Goal: Task Accomplishment & Management: Manage account settings

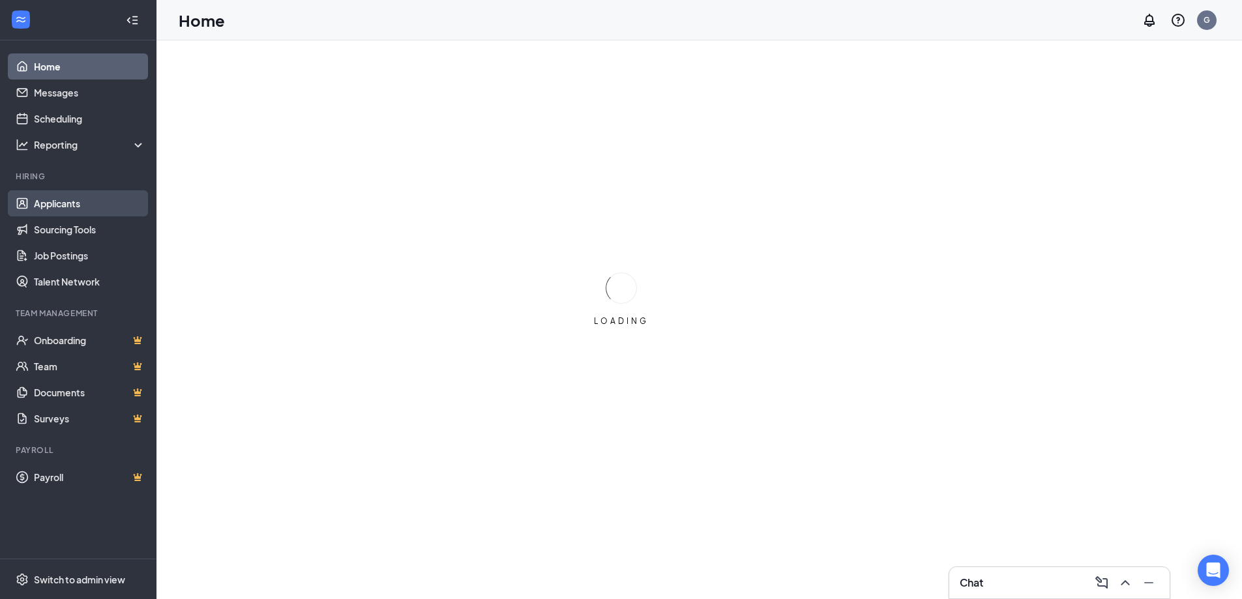
click at [61, 207] on link "Applicants" at bounding box center [89, 203] width 111 height 26
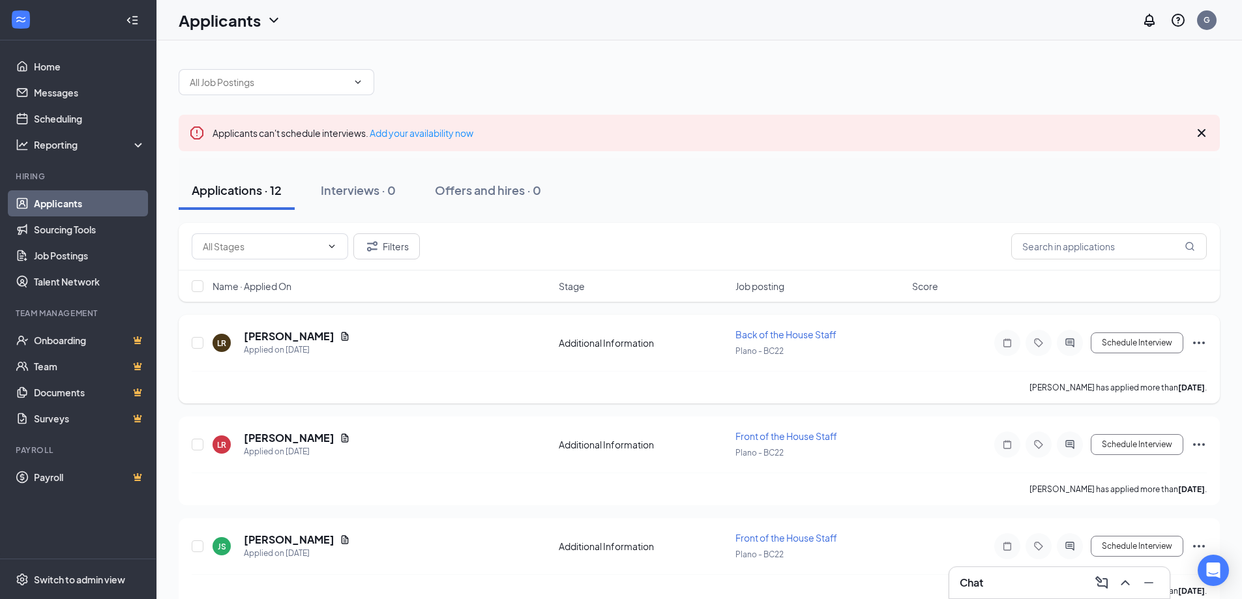
scroll to position [65, 0]
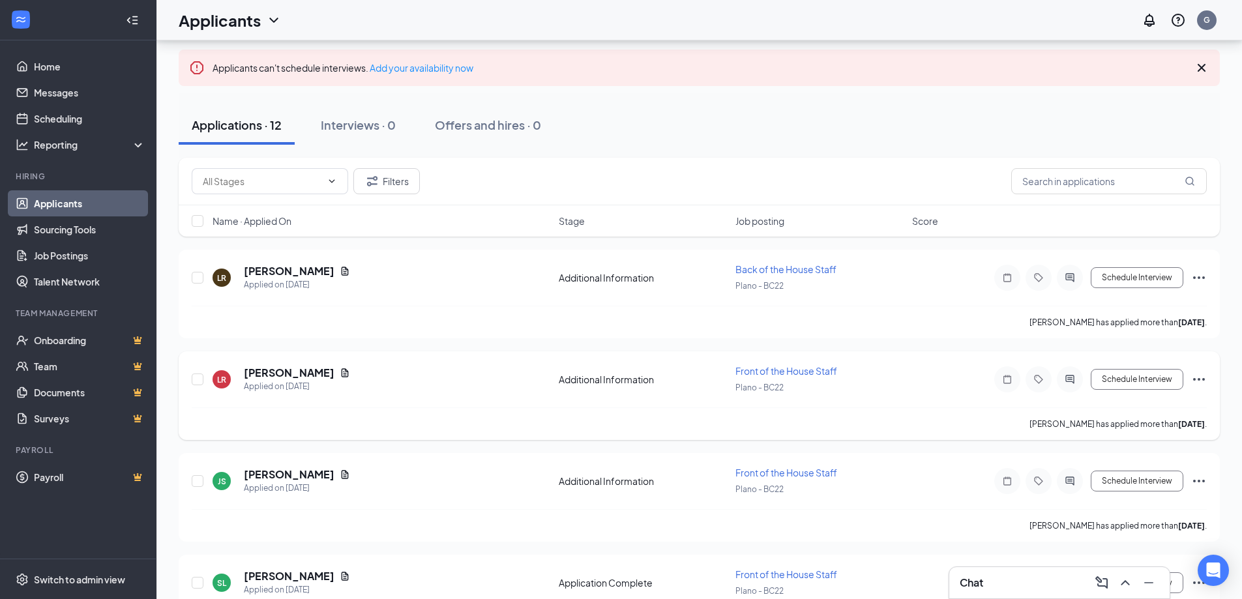
click at [773, 368] on span "Front of the House Staff" at bounding box center [787, 371] width 102 height 12
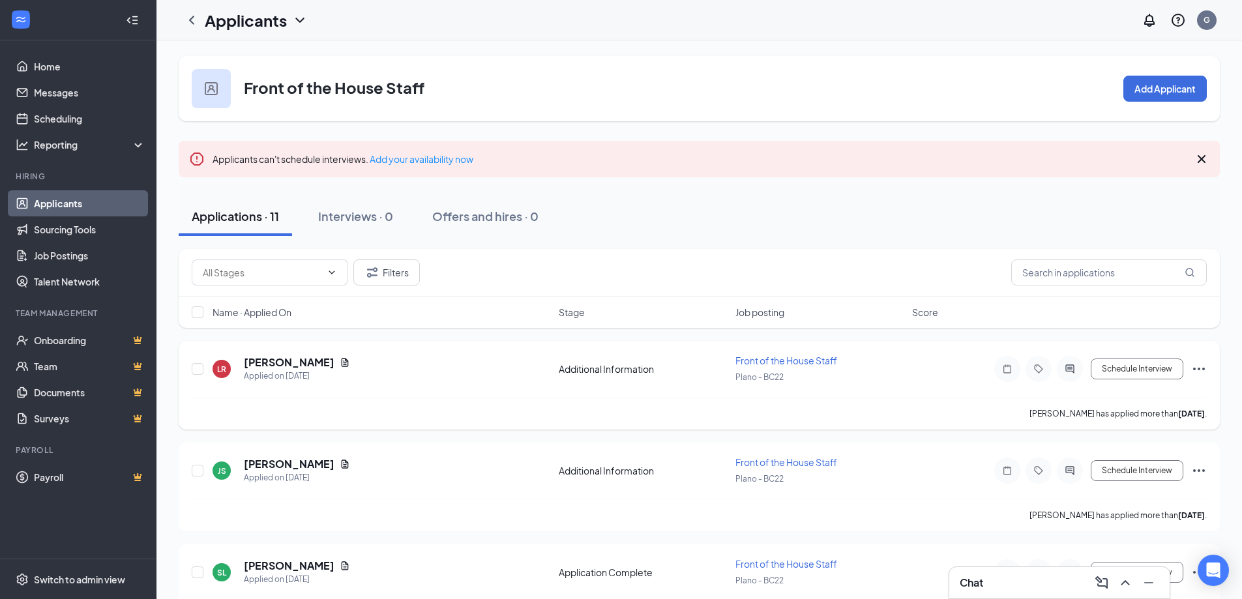
click at [797, 357] on span "Front of the House Staff" at bounding box center [787, 361] width 102 height 12
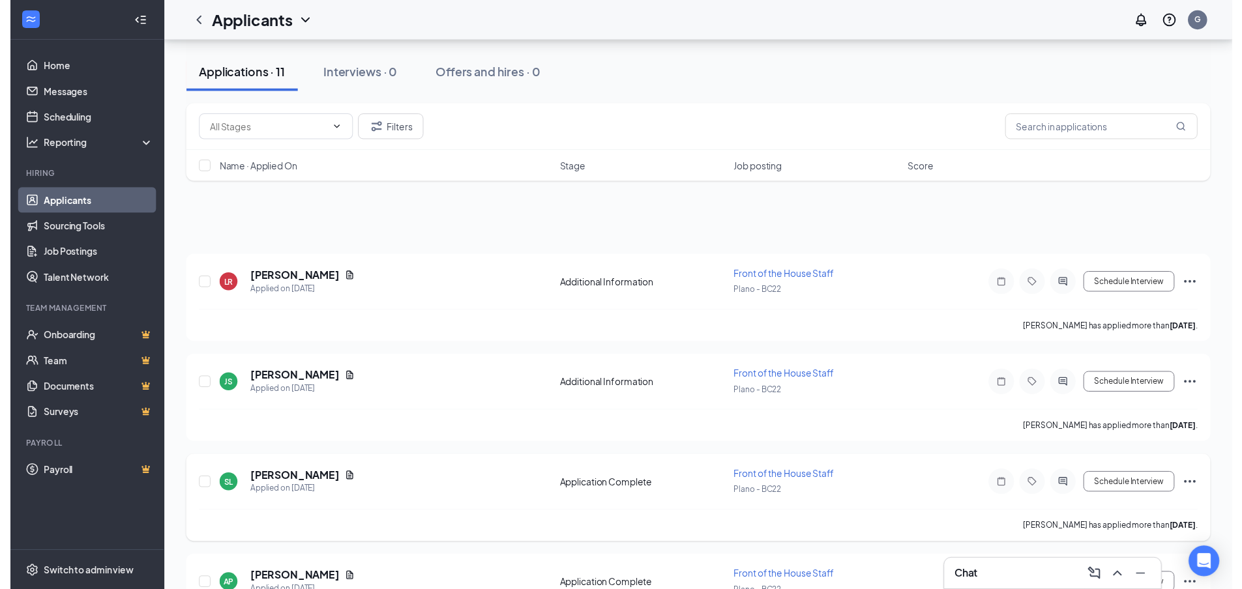
scroll to position [261, 0]
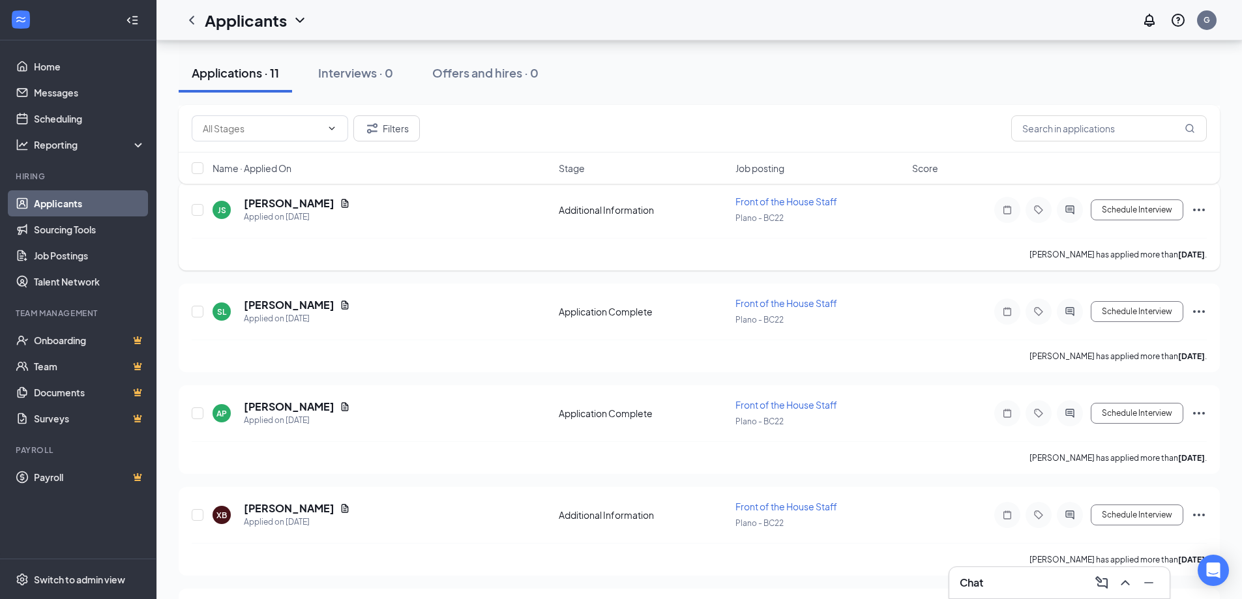
click at [810, 201] on span "Front of the House Staff" at bounding box center [787, 202] width 102 height 12
click at [259, 197] on h5 "[PERSON_NAME]" at bounding box center [289, 203] width 91 height 14
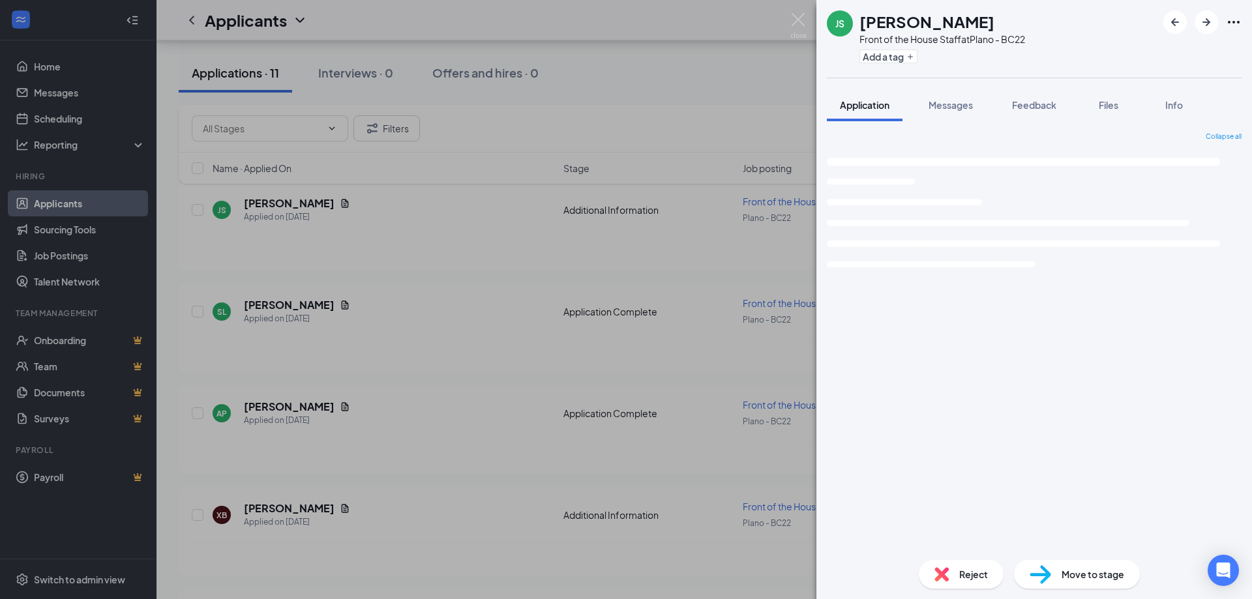
click at [447, 342] on div "JS Janiya Strain Front of the House Staff at Plano - BC22 Add a tag Application…" at bounding box center [626, 299] width 1252 height 599
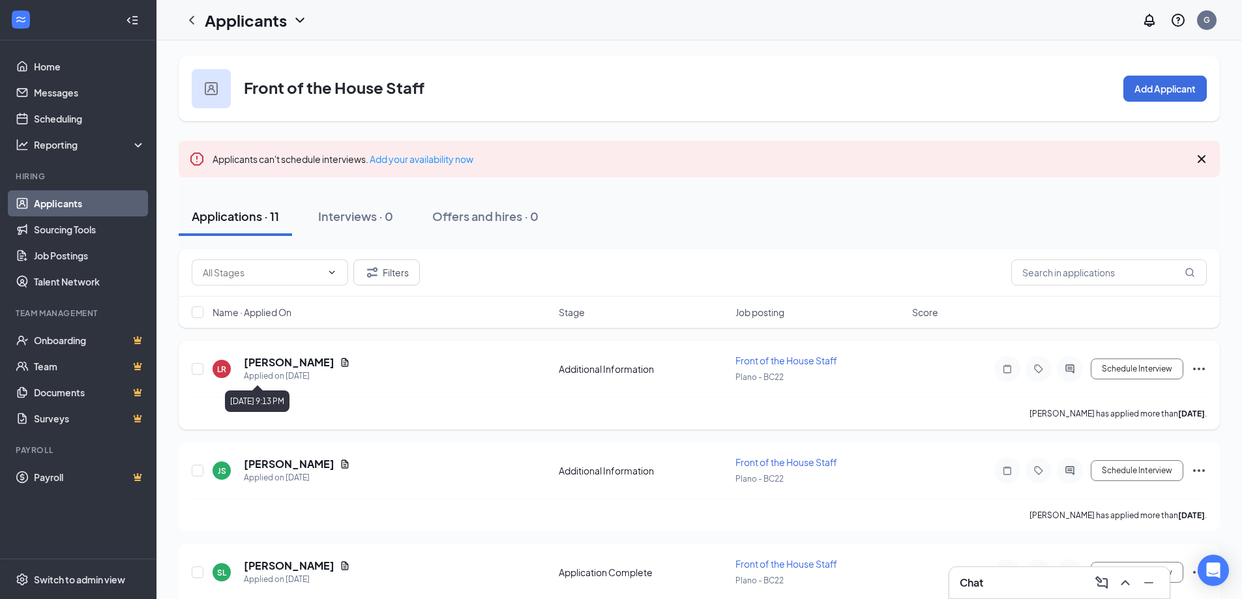
click at [270, 370] on div "Applied on [DATE]" at bounding box center [297, 376] width 106 height 13
click at [272, 364] on h5 "[PERSON_NAME]" at bounding box center [289, 362] width 91 height 14
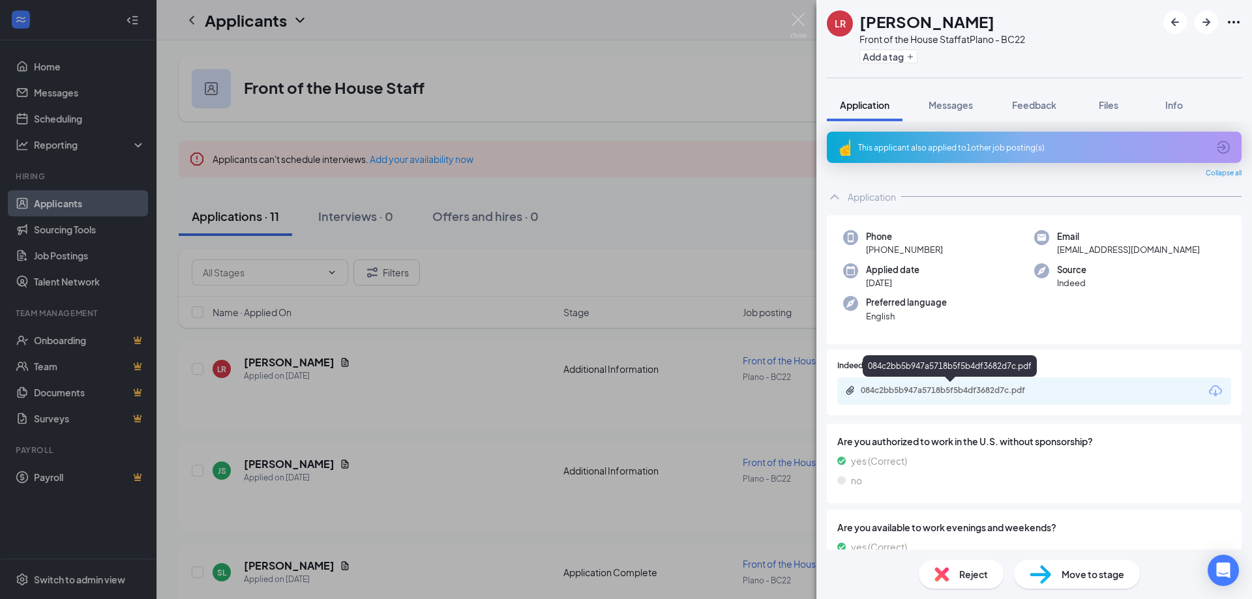
click at [945, 391] on div "084c2bb5b947a5718b5f5b4df3682d7c.pdf" at bounding box center [952, 390] width 183 height 10
